Goal: Information Seeking & Learning: Find specific fact

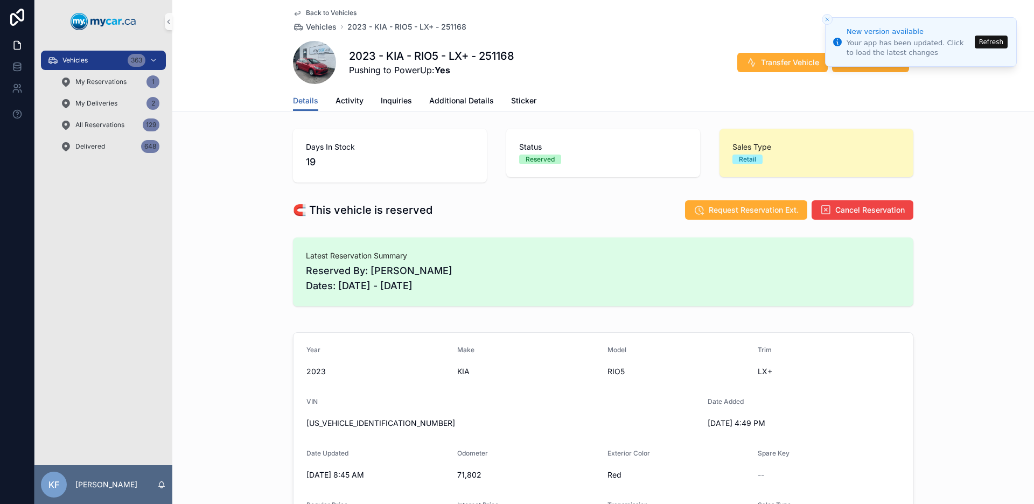
scroll to position [184, 0]
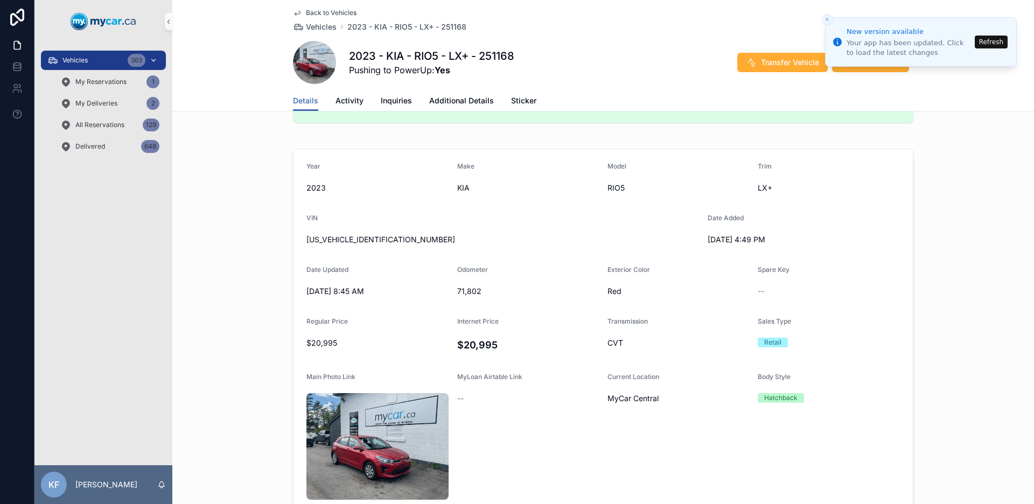
click at [90, 58] on div "Vehicles 363" at bounding box center [103, 60] width 112 height 17
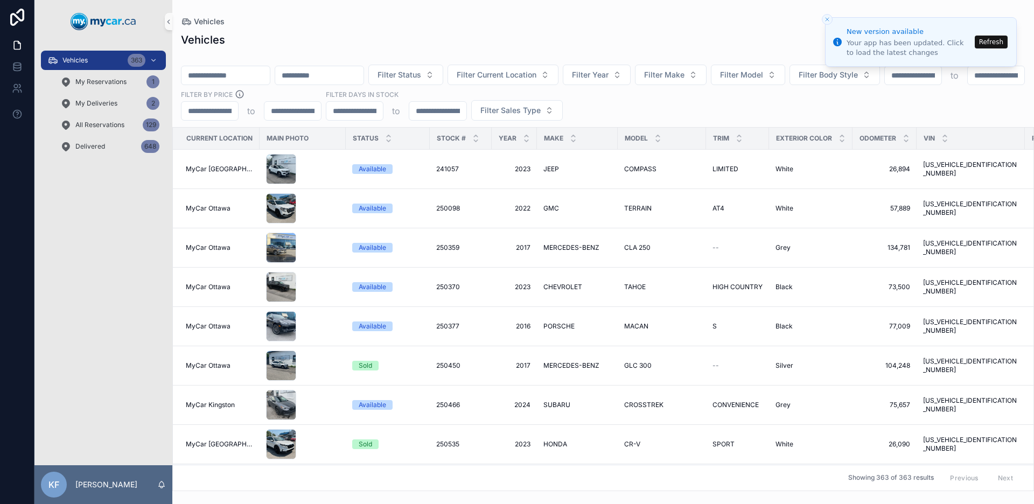
click at [987, 41] on button "Refresh" at bounding box center [990, 42] width 33 height 13
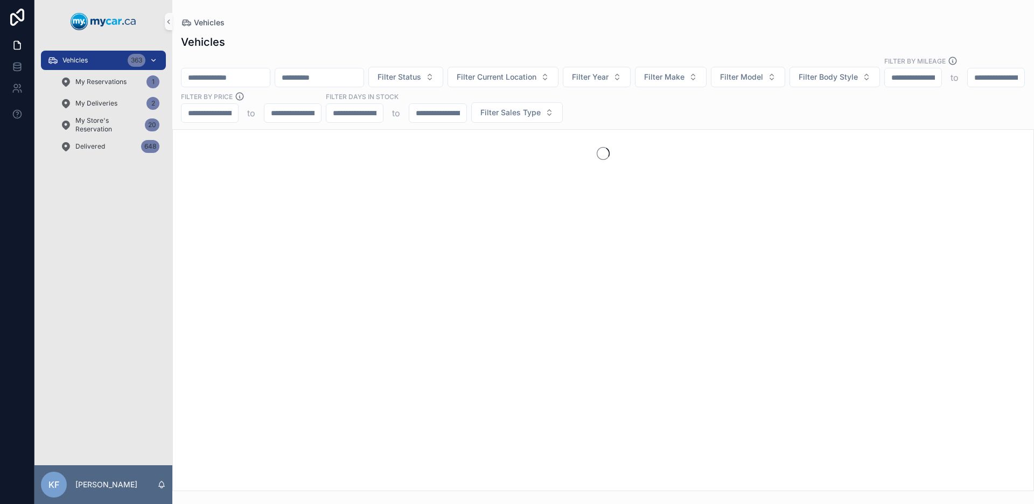
click at [79, 63] on span "Vehicles" at bounding box center [74, 60] width 25 height 9
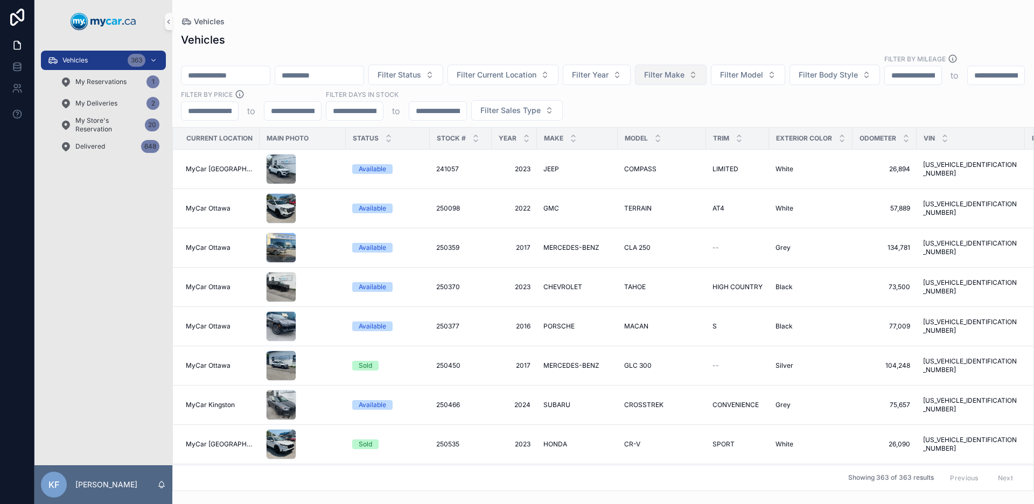
click at [684, 69] on span "Filter Make" at bounding box center [664, 74] width 40 height 11
type input "*"
click at [656, 121] on span "JEEP" at bounding box center [647, 125] width 18 height 11
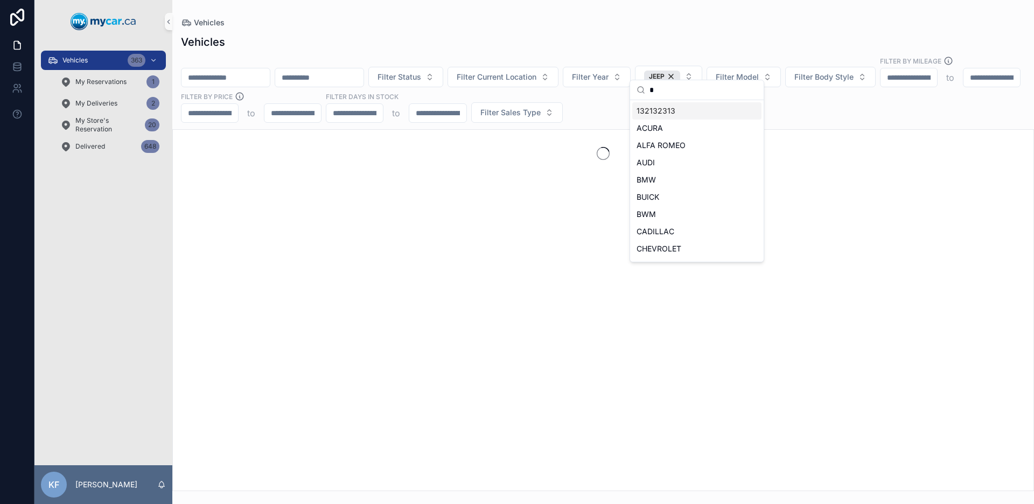
click at [595, 28] on div "Vehicles Filter Status Filter Current Location Filter Year JEEP Filter Model Fi…" at bounding box center [602, 259] width 861 height 463
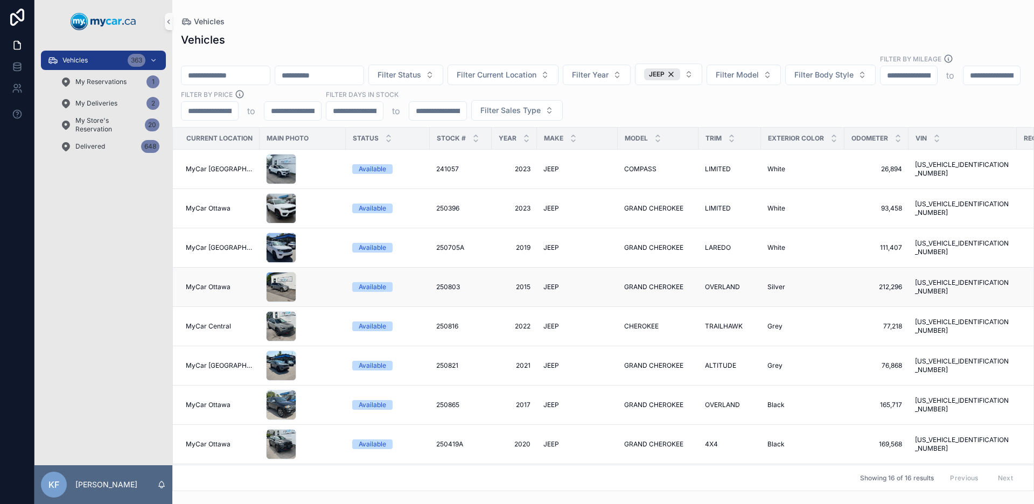
scroll to position [2, 0]
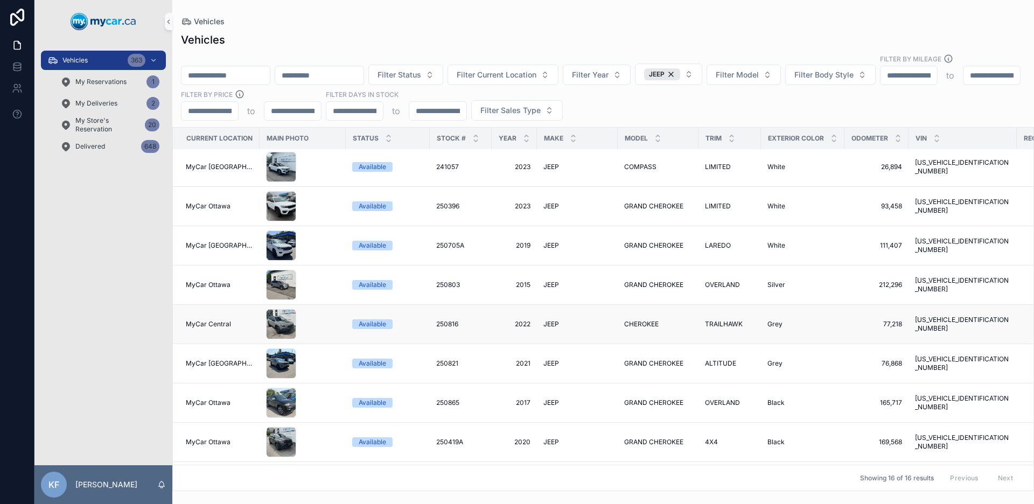
click at [376, 319] on div "Available" at bounding box center [372, 324] width 27 height 10
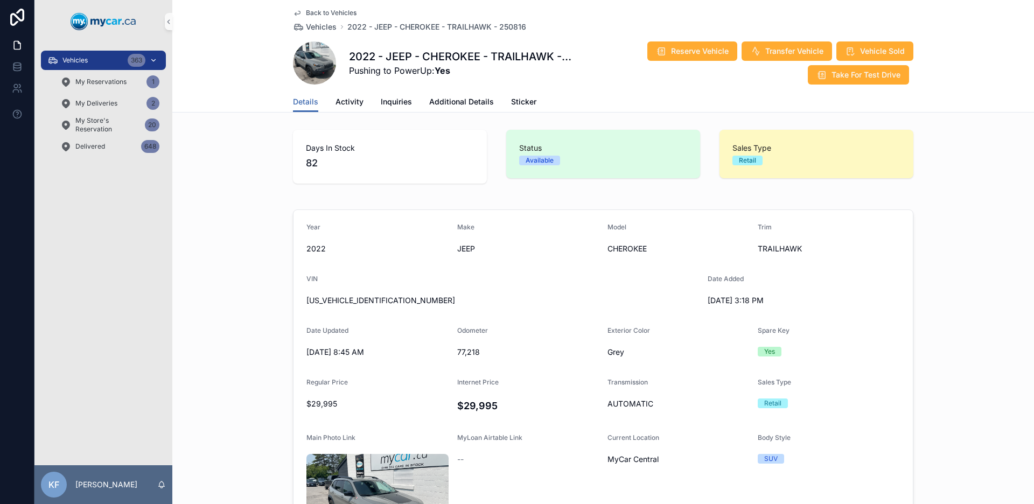
click at [111, 54] on div "Vehicles 363" at bounding box center [103, 60] width 112 height 17
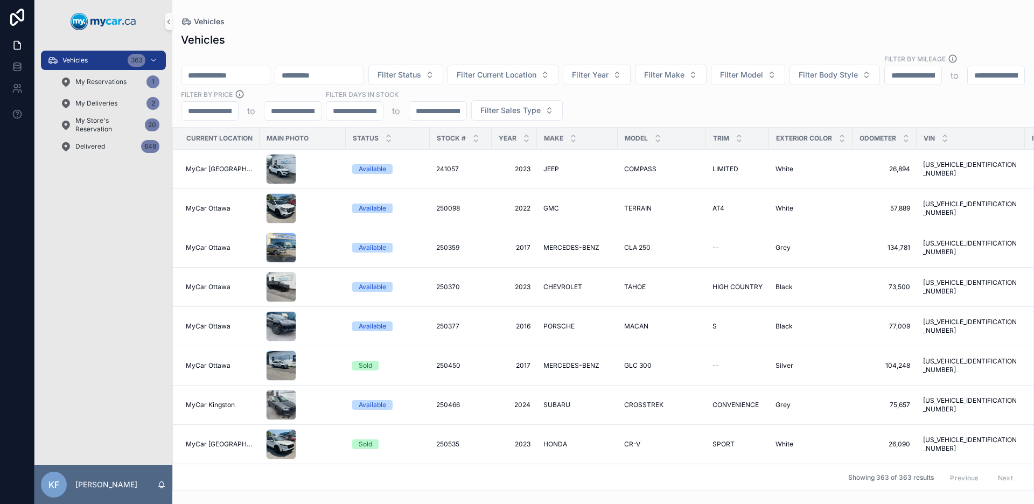
click at [209, 68] on input "scrollable content" at bounding box center [225, 75] width 88 height 15
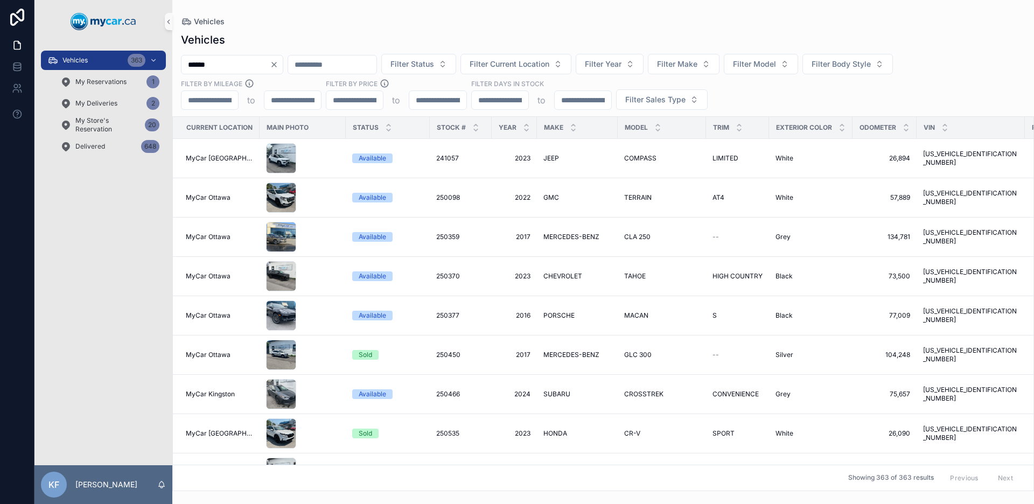
type input "******"
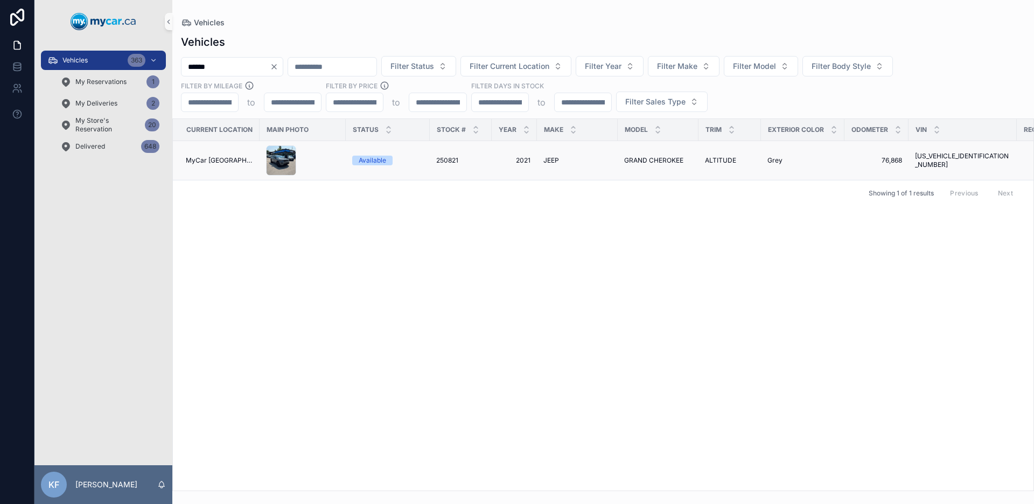
click at [361, 159] on div "Available" at bounding box center [372, 161] width 27 height 10
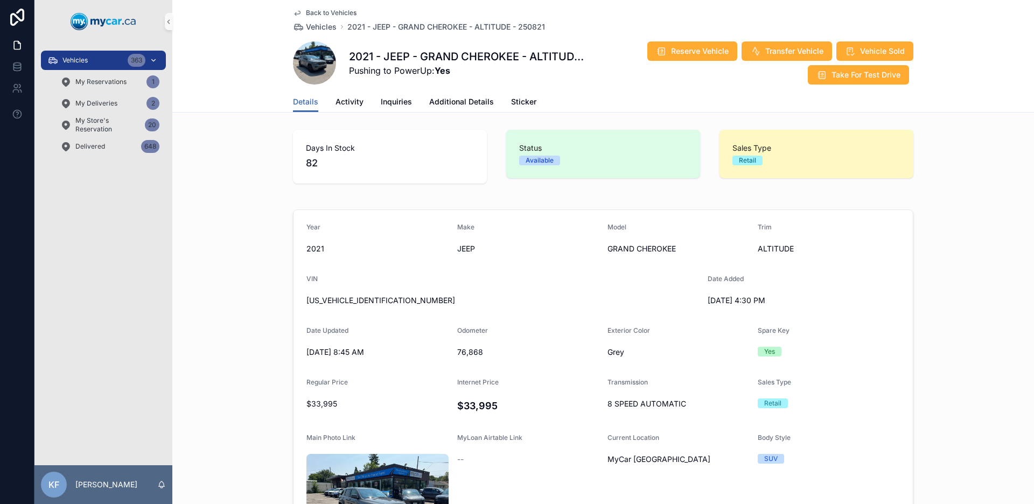
click at [85, 58] on span "Vehicles" at bounding box center [74, 60] width 25 height 9
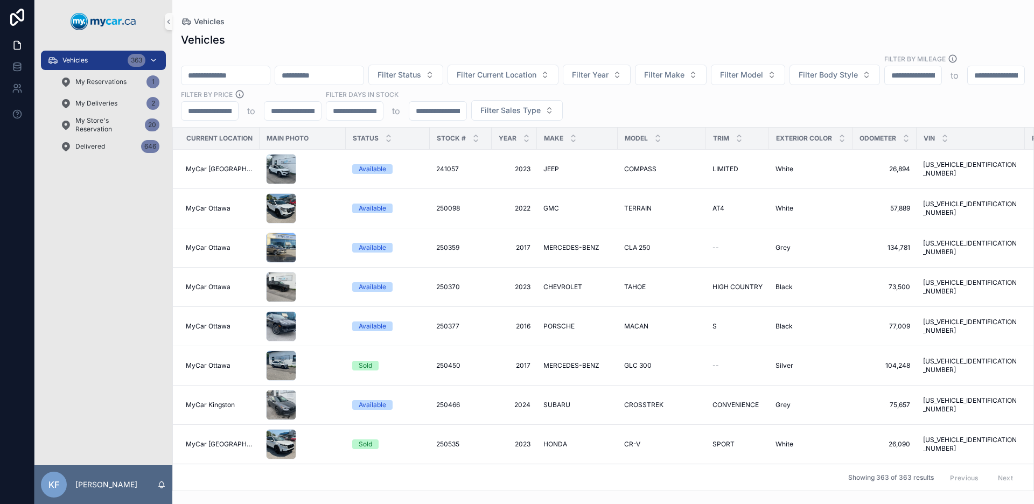
click at [92, 60] on div "Vehicles 363" at bounding box center [103, 60] width 112 height 17
click at [684, 69] on span "Filter Make" at bounding box center [664, 74] width 40 height 11
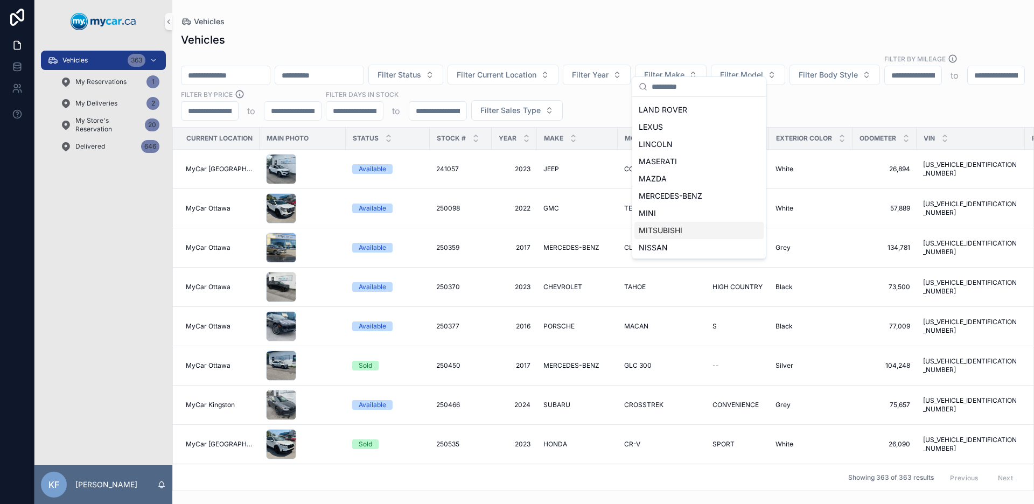
scroll to position [343, 0]
click at [671, 245] on div "NISSAN" at bounding box center [698, 246] width 129 height 17
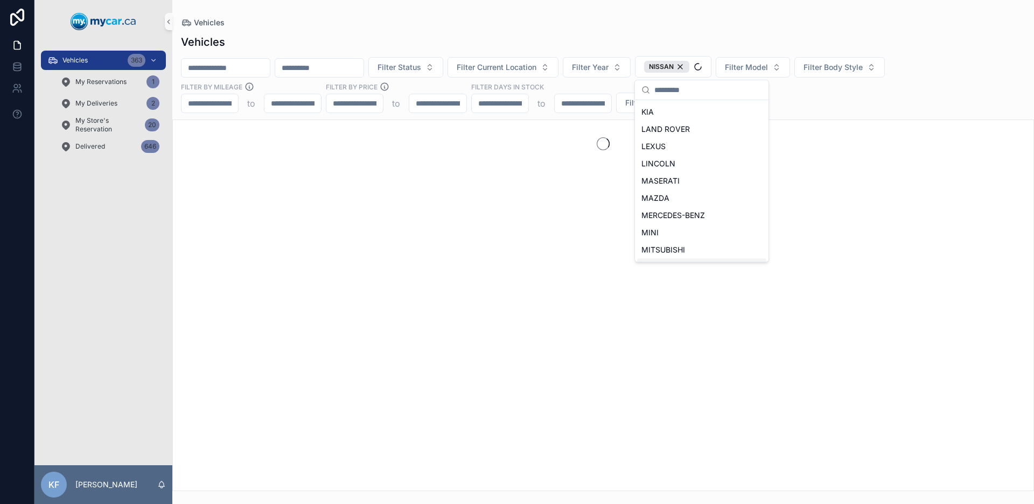
scroll to position [361, 0]
click at [700, 22] on div "Vehicles" at bounding box center [603, 22] width 844 height 11
click at [768, 69] on span "Filter Model" at bounding box center [746, 67] width 43 height 11
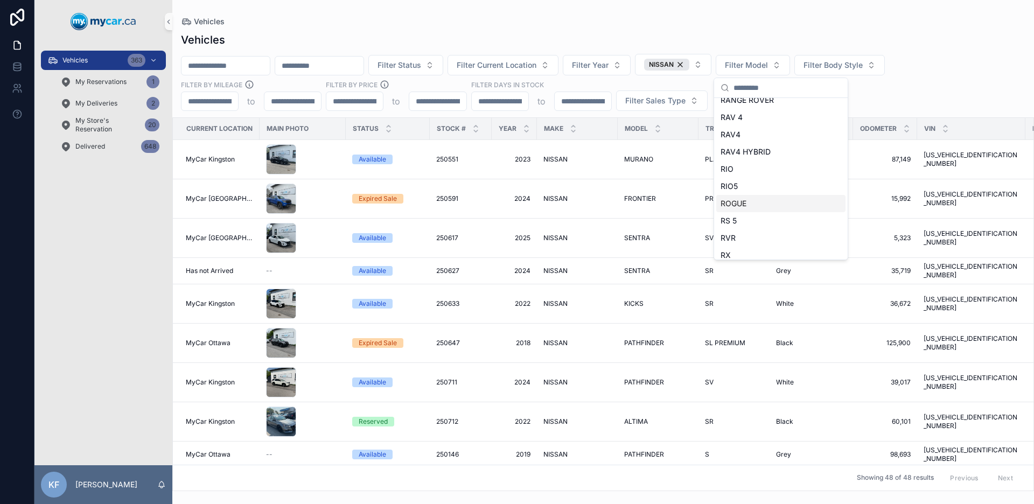
click at [745, 206] on span "ROGUE" at bounding box center [733, 203] width 26 height 11
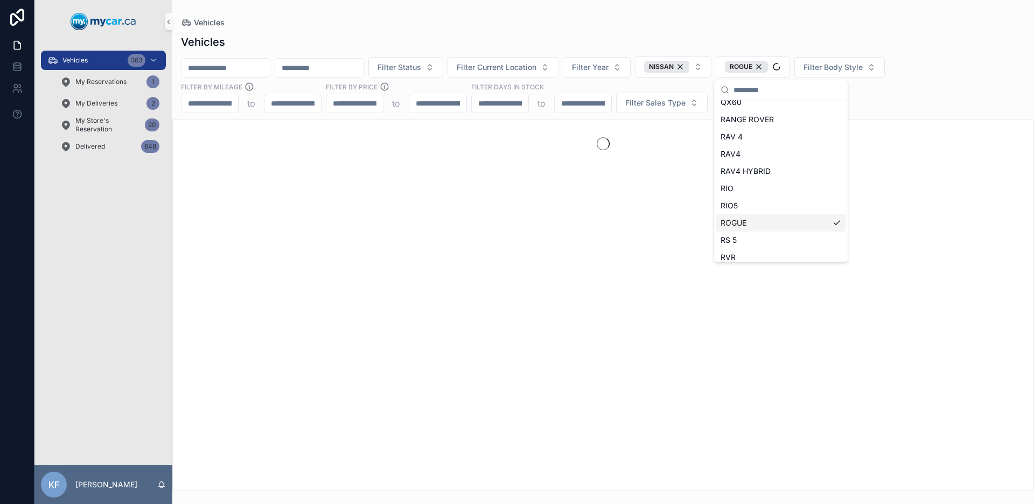
scroll to position [2696, 0]
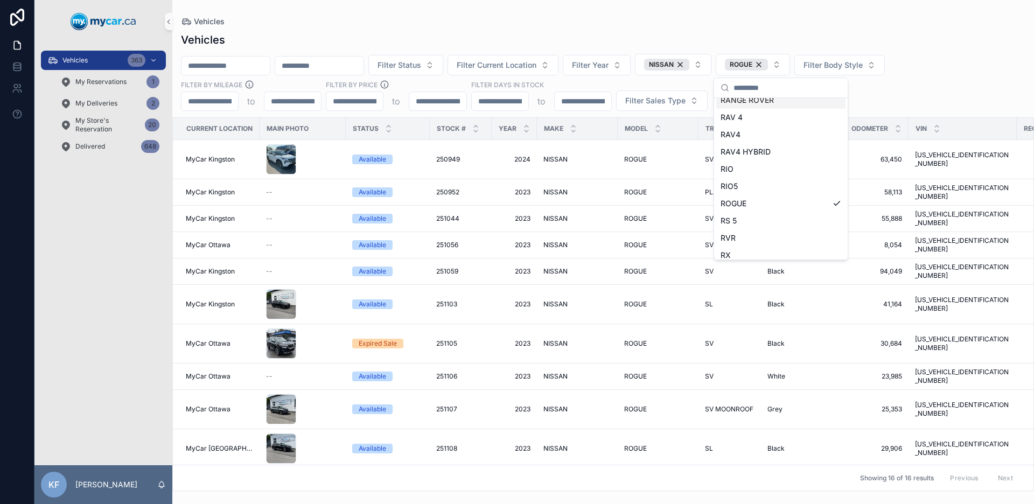
click at [675, 23] on div "Vehicles" at bounding box center [603, 21] width 844 height 9
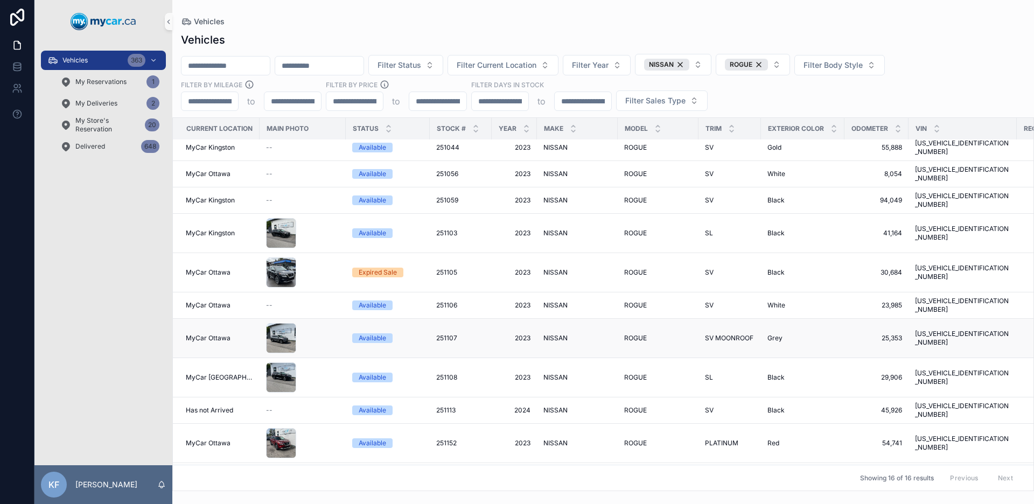
scroll to position [107, 0]
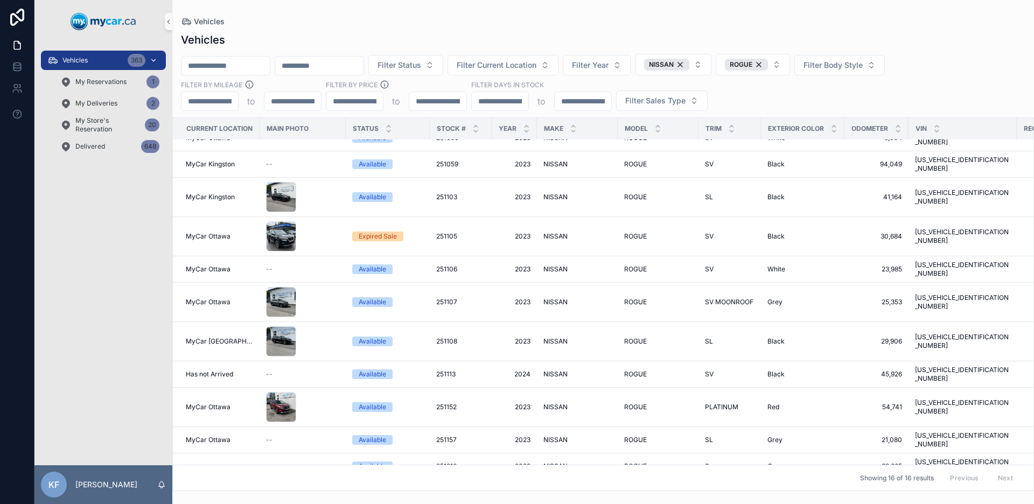
click at [108, 62] on div "Vehicles 363" at bounding box center [103, 60] width 112 height 17
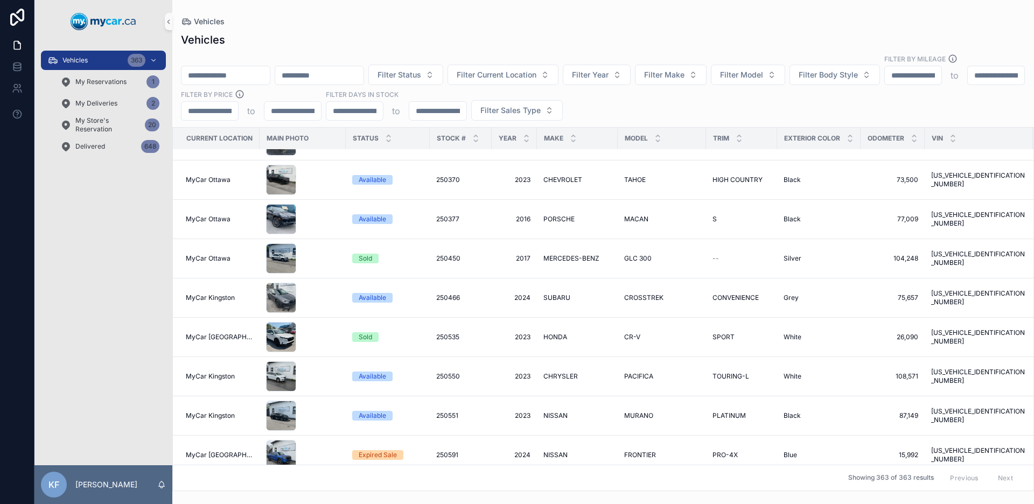
scroll to position [189, 0]
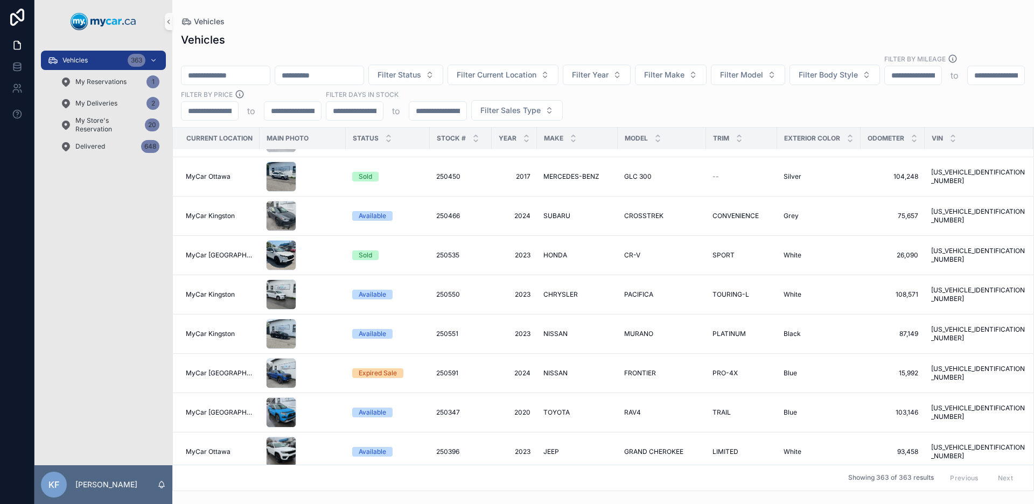
paste input "**********"
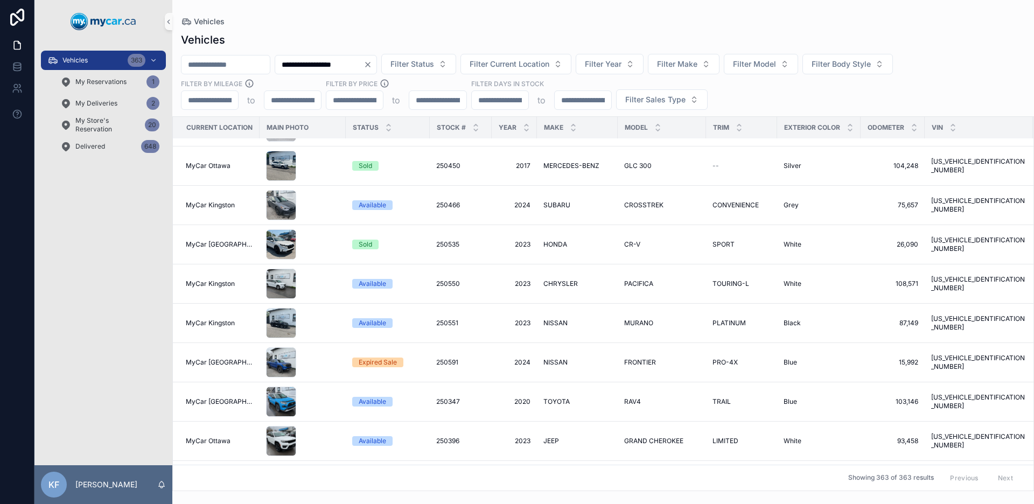
type input "**********"
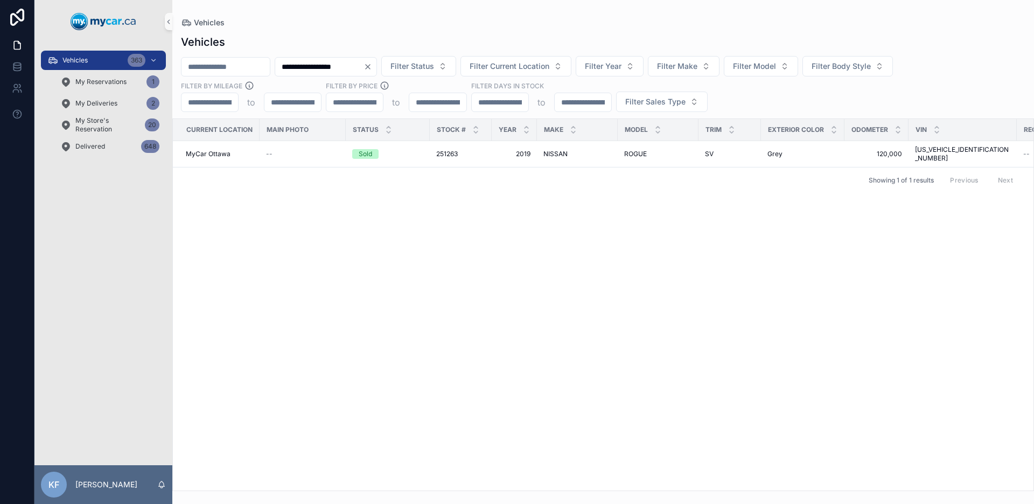
click at [370, 66] on icon "Clear" at bounding box center [368, 67] width 4 height 4
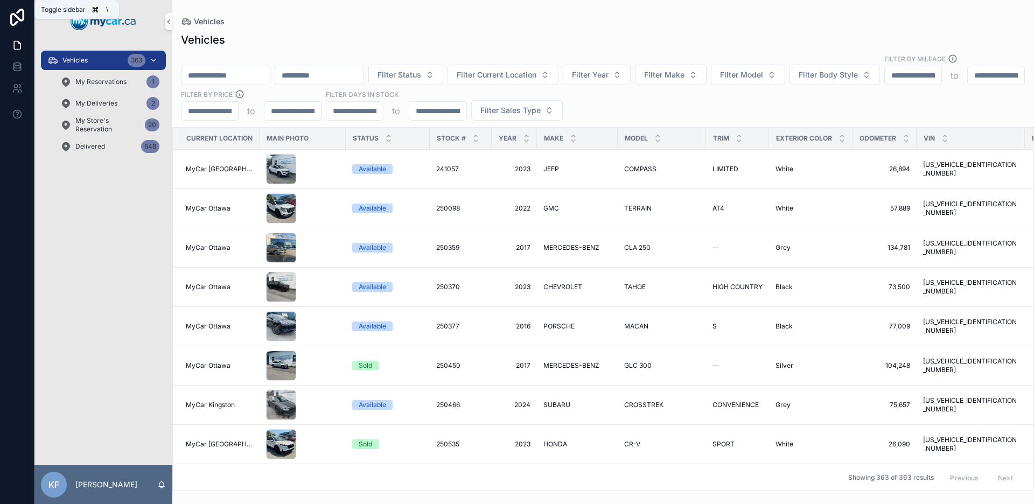
click at [108, 58] on div "Vehicles 363" at bounding box center [103, 60] width 112 height 17
paste input "**********"
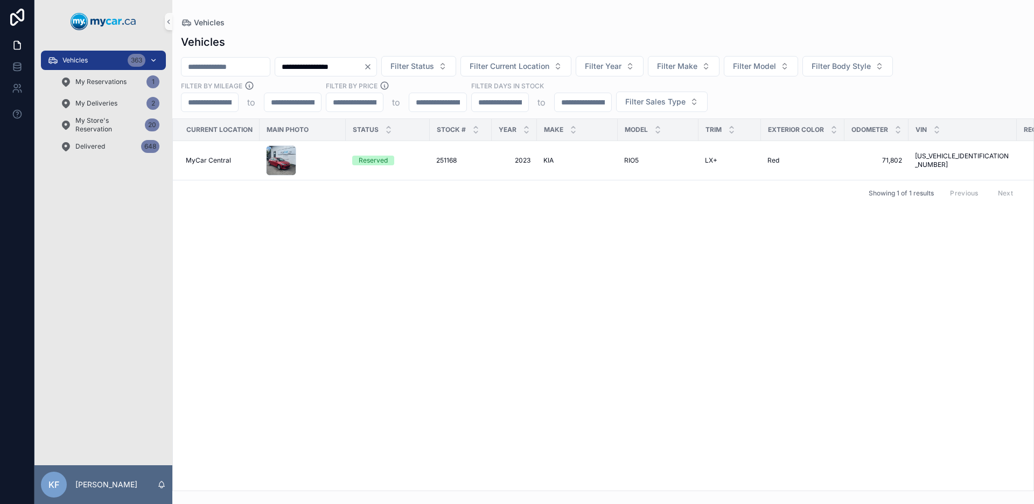
click at [86, 59] on span "Vehicles" at bounding box center [74, 60] width 25 height 9
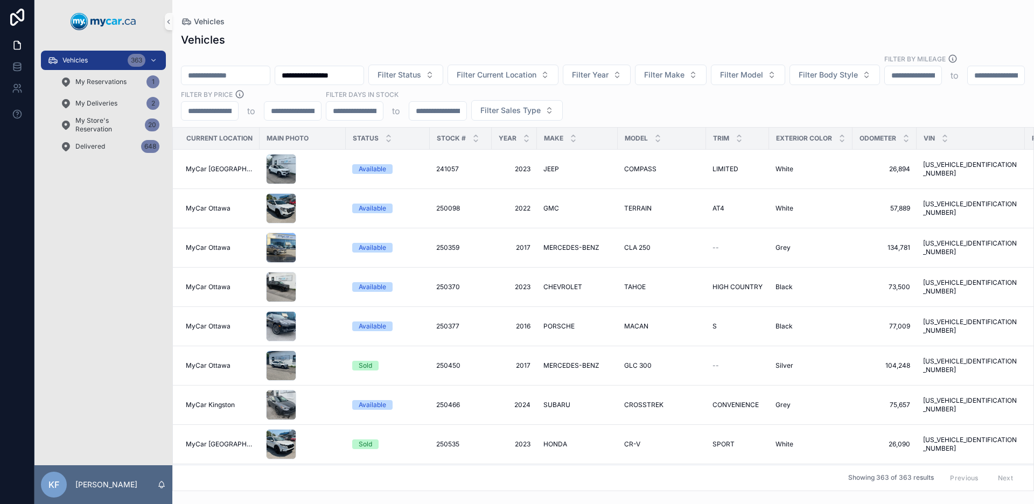
click at [251, 64] on div "**********" at bounding box center [602, 87] width 861 height 67
paste input "scrollable content"
type input "**********"
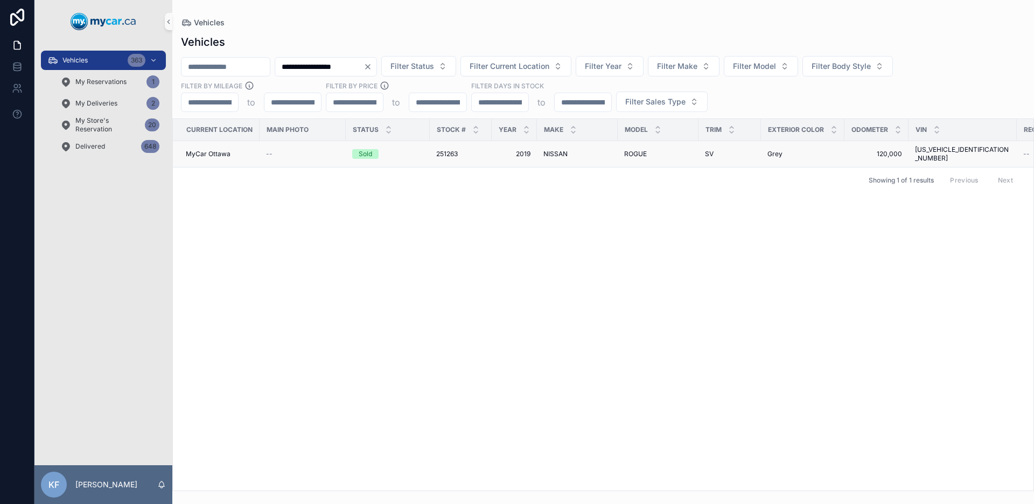
click at [365, 150] on div "Sold" at bounding box center [365, 154] width 13 height 10
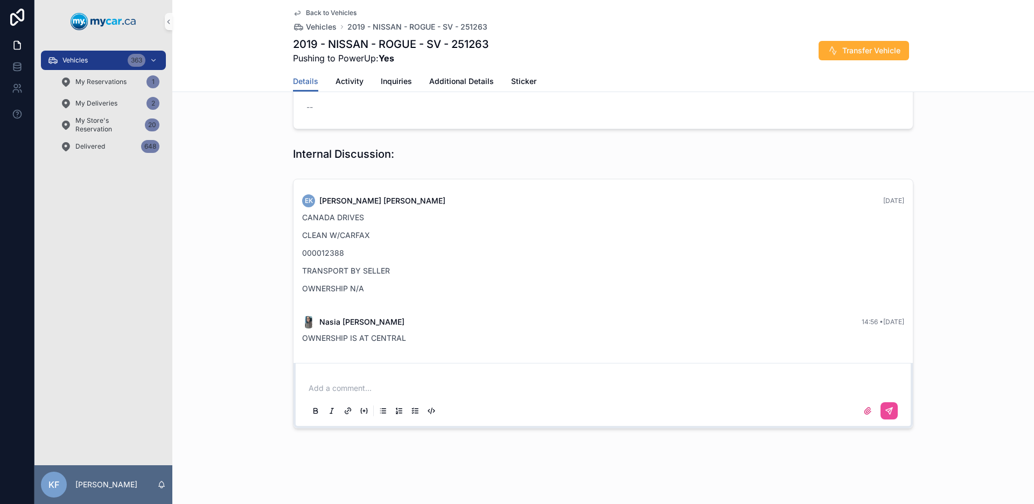
scroll to position [585, 0]
